Goal: Task Accomplishment & Management: Use online tool/utility

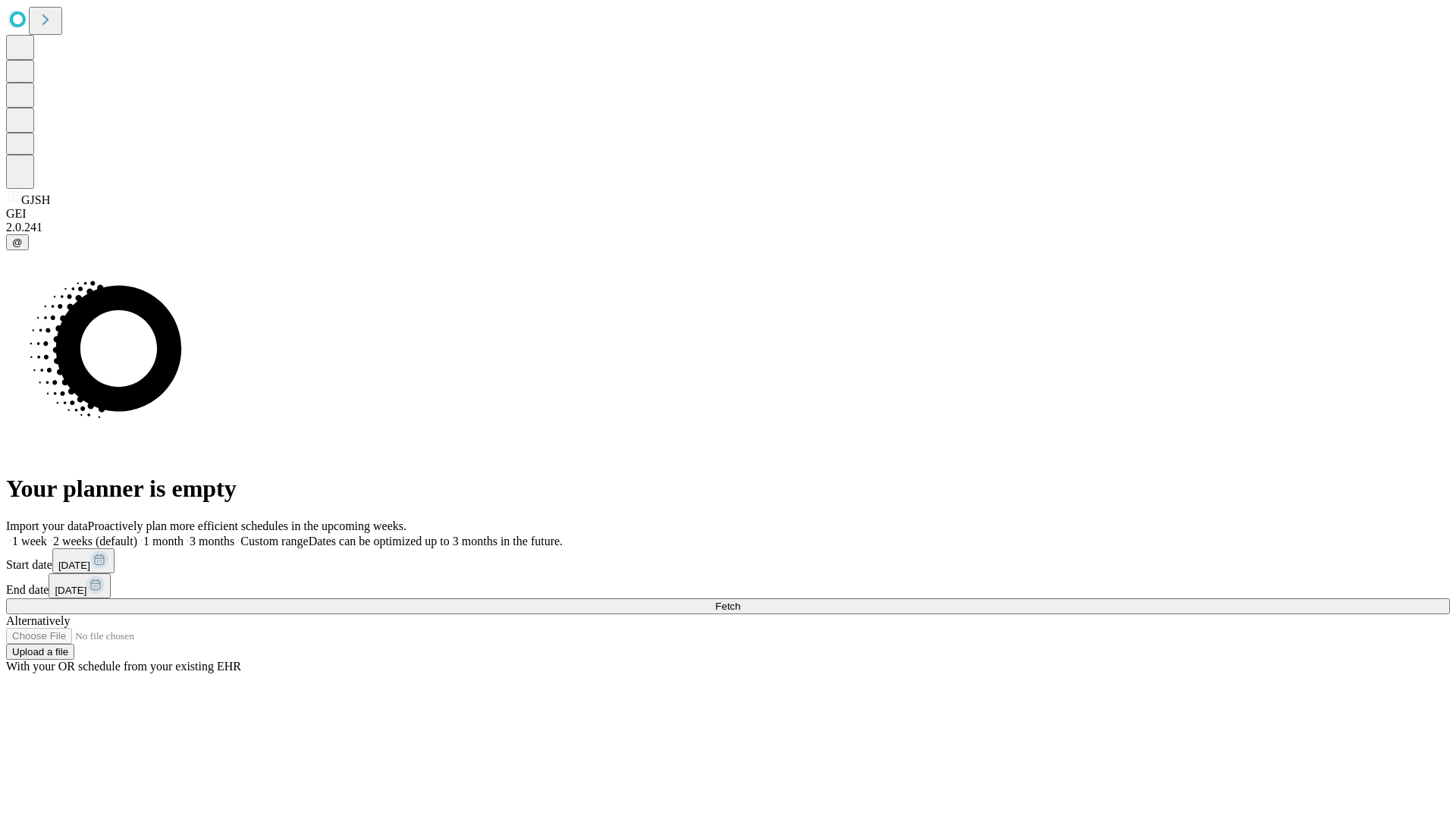
click at [740, 601] on span "Fetch" at bounding box center [728, 606] width 25 height 11
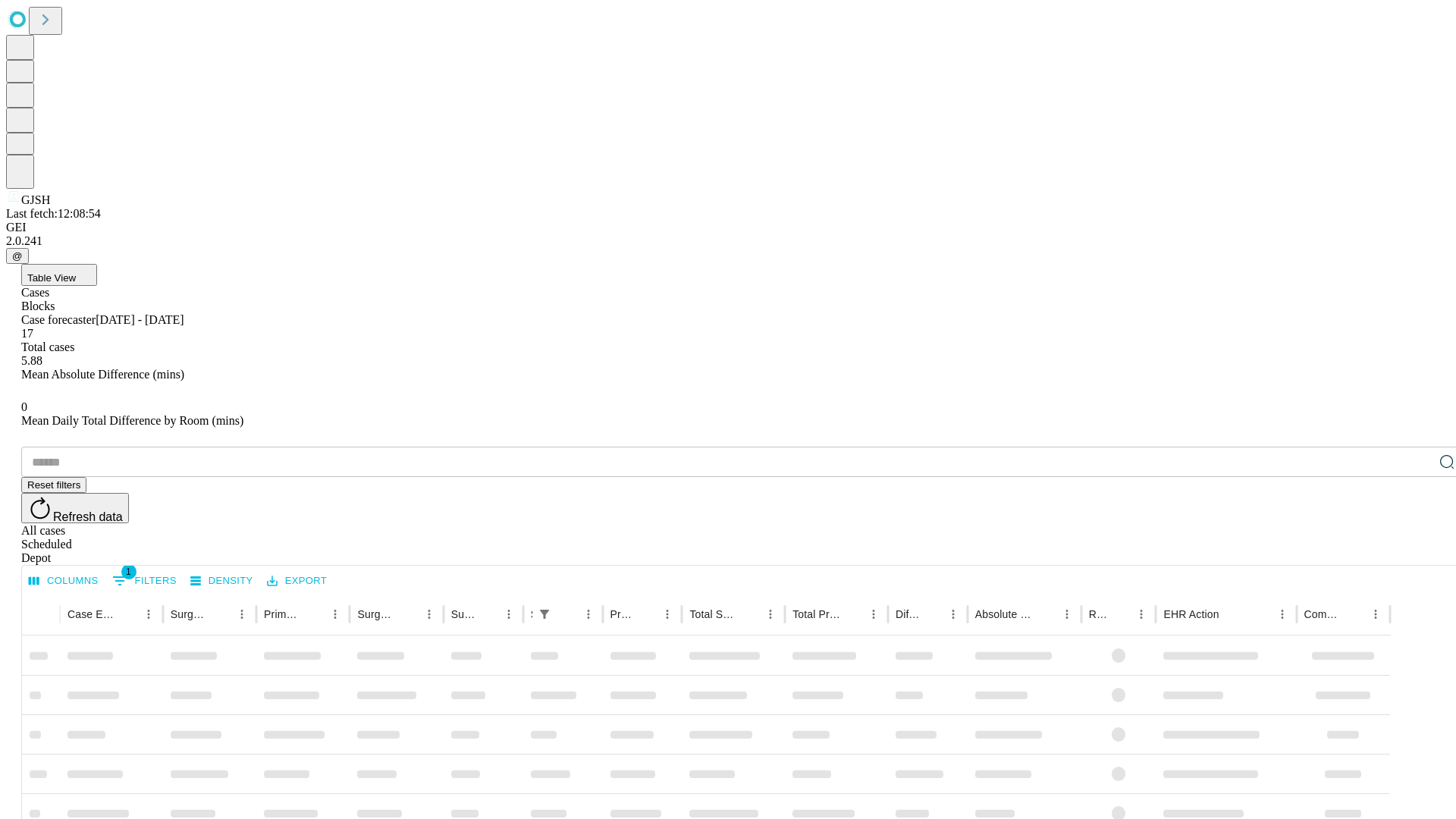
click at [1416, 552] on div "Depot" at bounding box center [743, 558] width 1444 height 13
